Goal: Task Accomplishment & Management: Complete application form

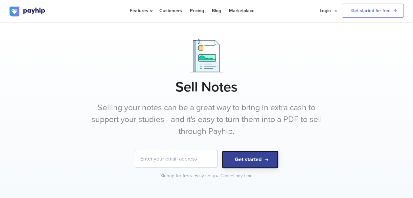
click at [237, 160] on button "Get started" at bounding box center [250, 160] width 57 height 18
click at [239, 160] on button "Get started" at bounding box center [250, 160] width 57 height 18
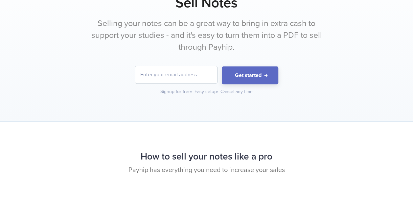
scroll to position [89, 0]
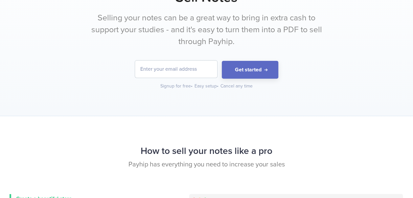
click at [187, 158] on h2 "How to sell your notes like a pro" at bounding box center [207, 150] width 394 height 17
click at [195, 150] on h2 "How to sell your notes like a pro" at bounding box center [207, 150] width 394 height 17
drag, startPoint x: 195, startPoint y: 150, endPoint x: 249, endPoint y: 188, distance: 65.5
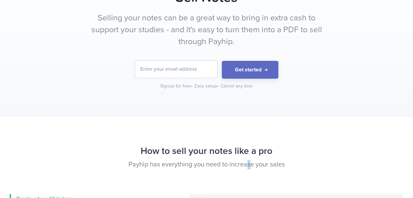
click at [249, 188] on div "How to sell your notes like a pro Payhip has everything you need to increase yo…" at bounding box center [207, 168] width 404 height 52
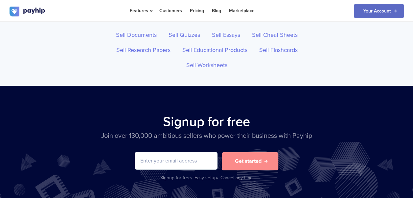
scroll to position [2354, 0]
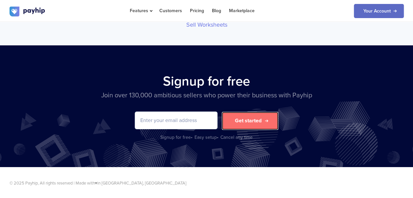
click at [231, 116] on button "Get started" at bounding box center [250, 121] width 57 height 18
